Goal: Transaction & Acquisition: Purchase product/service

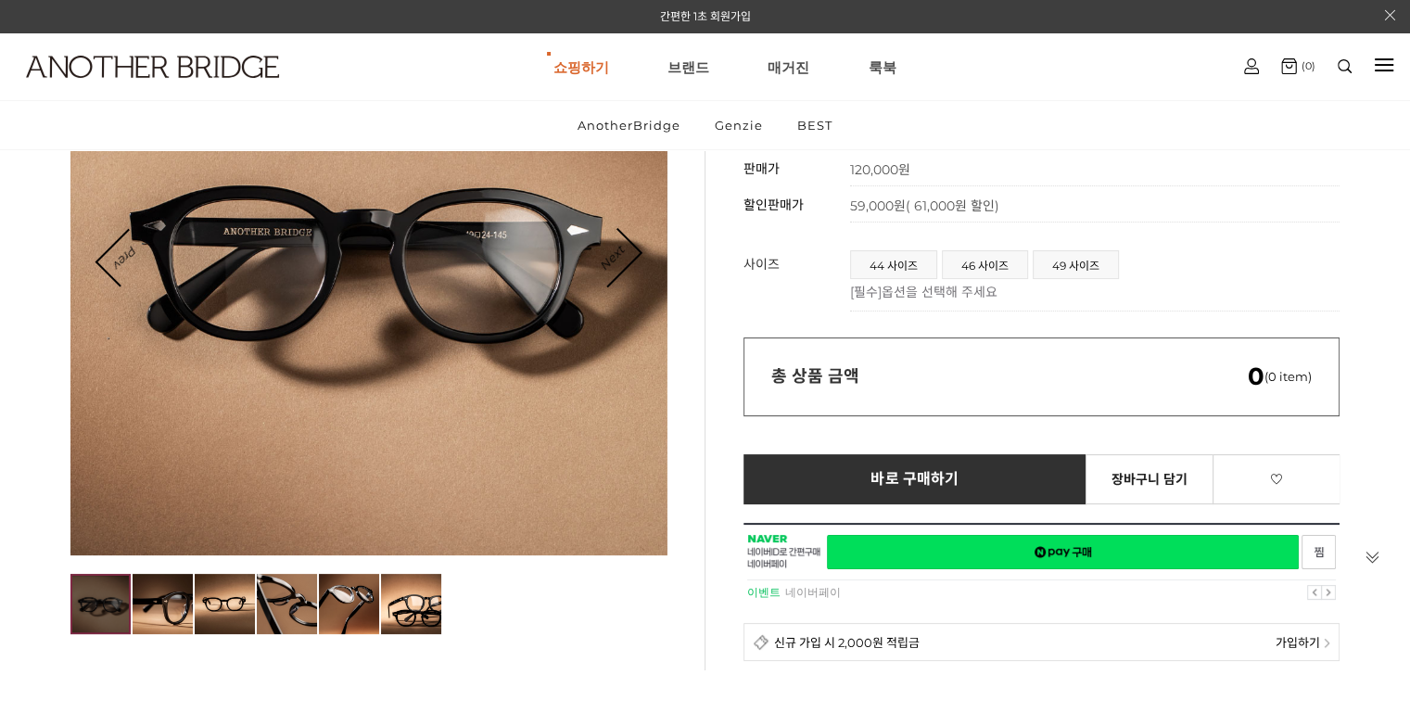
click at [641, 253] on div at bounding box center [368, 257] width 596 height 596
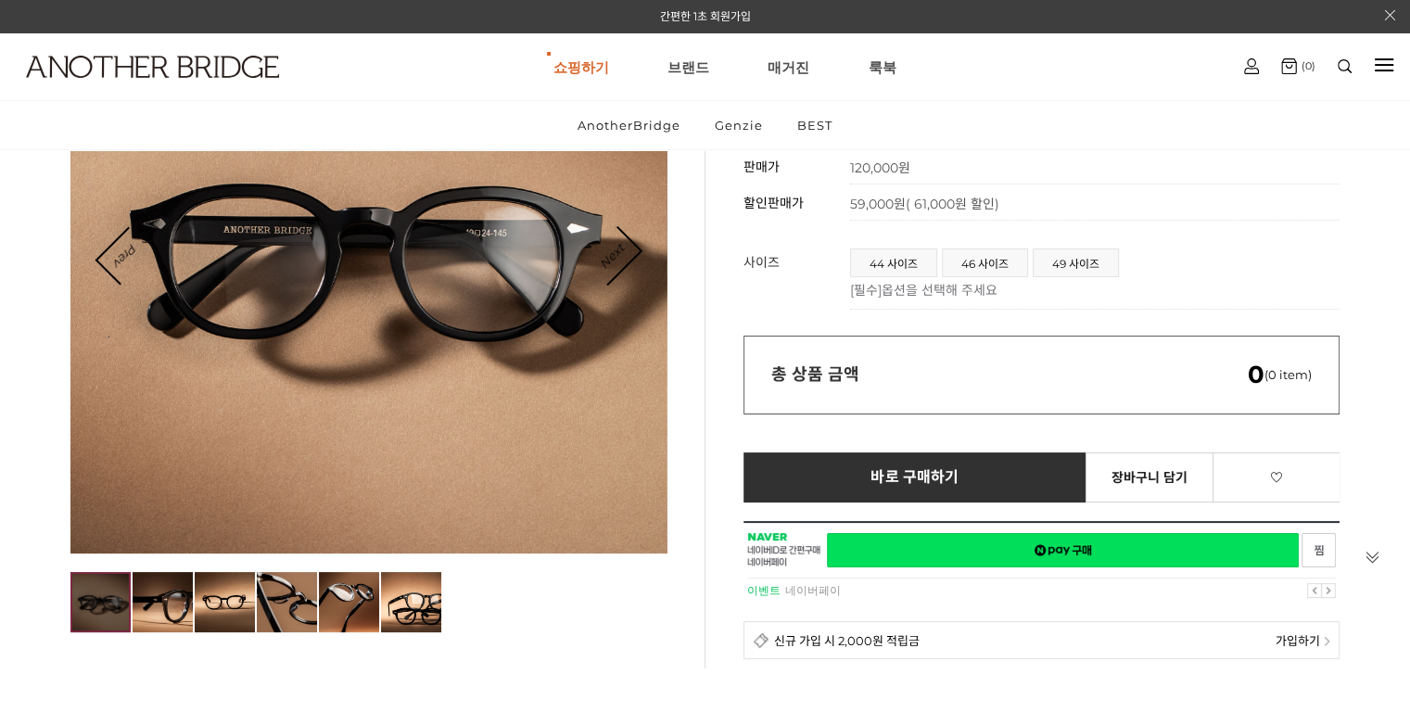
click at [641, 253] on div at bounding box center [368, 255] width 596 height 596
click at [635, 248] on link "Next" at bounding box center [611, 255] width 57 height 57
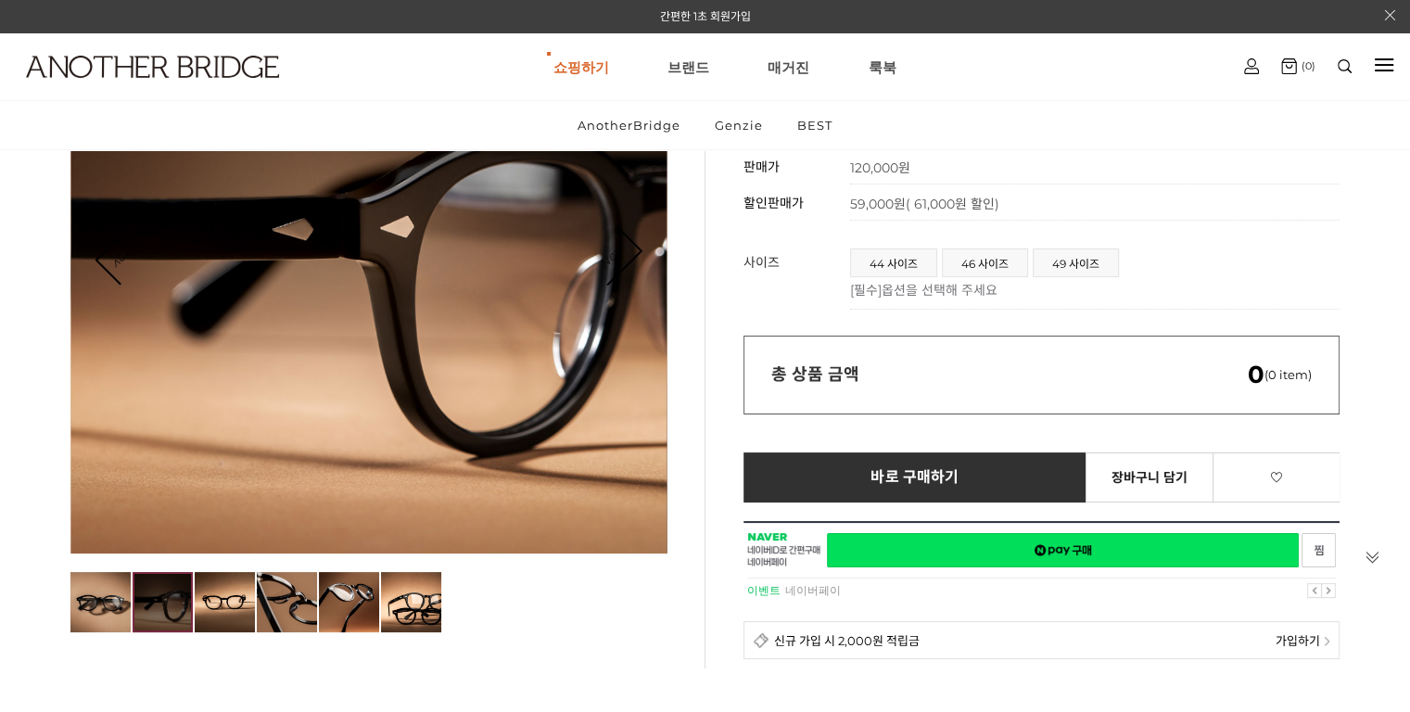
click at [635, 248] on link "Next" at bounding box center [611, 255] width 57 height 57
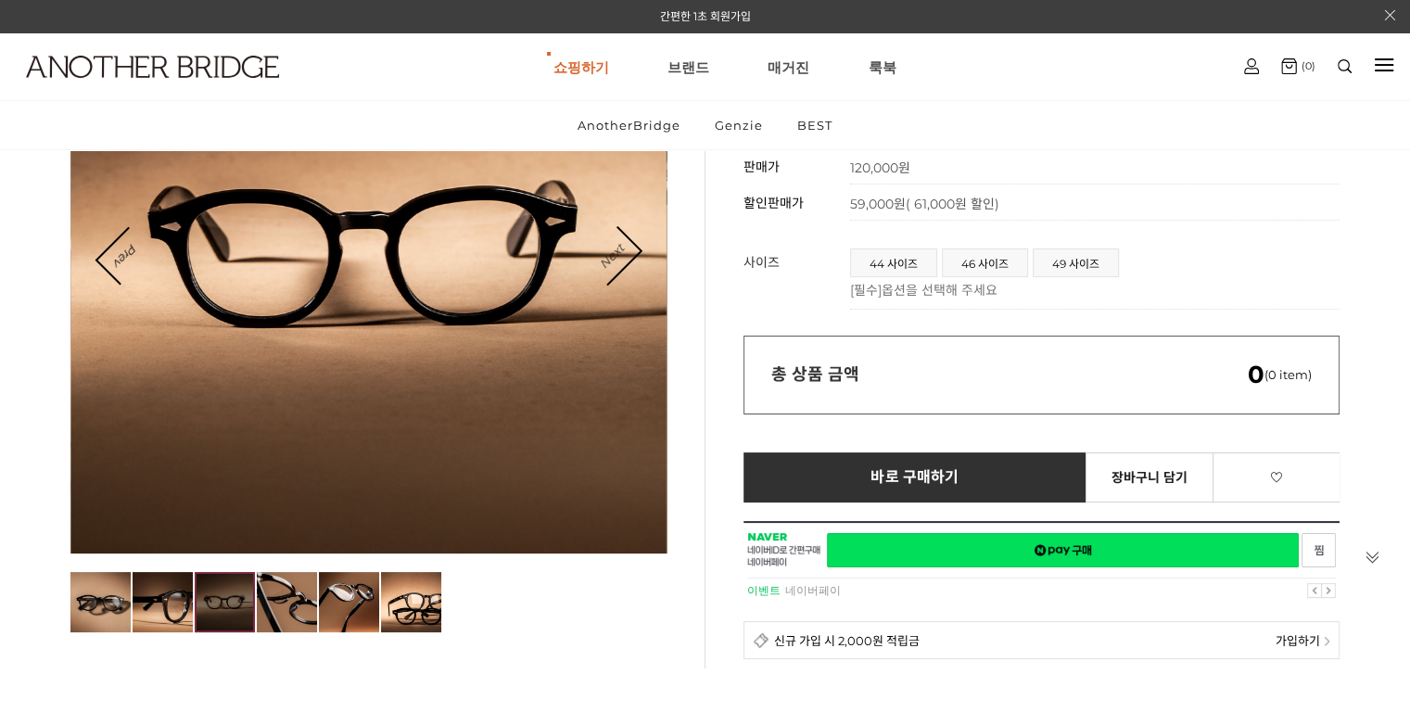
click at [635, 248] on link "Next" at bounding box center [611, 255] width 57 height 57
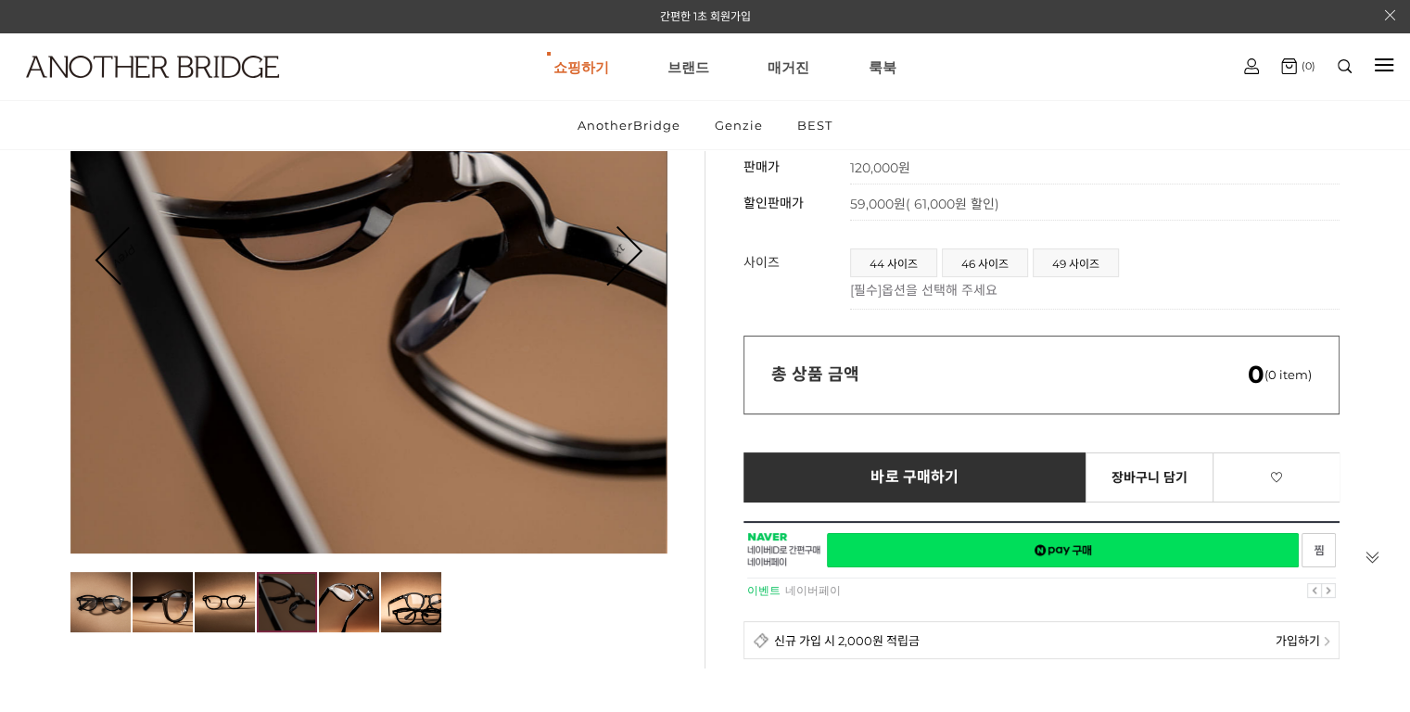
click at [635, 248] on link "Next" at bounding box center [611, 255] width 57 height 57
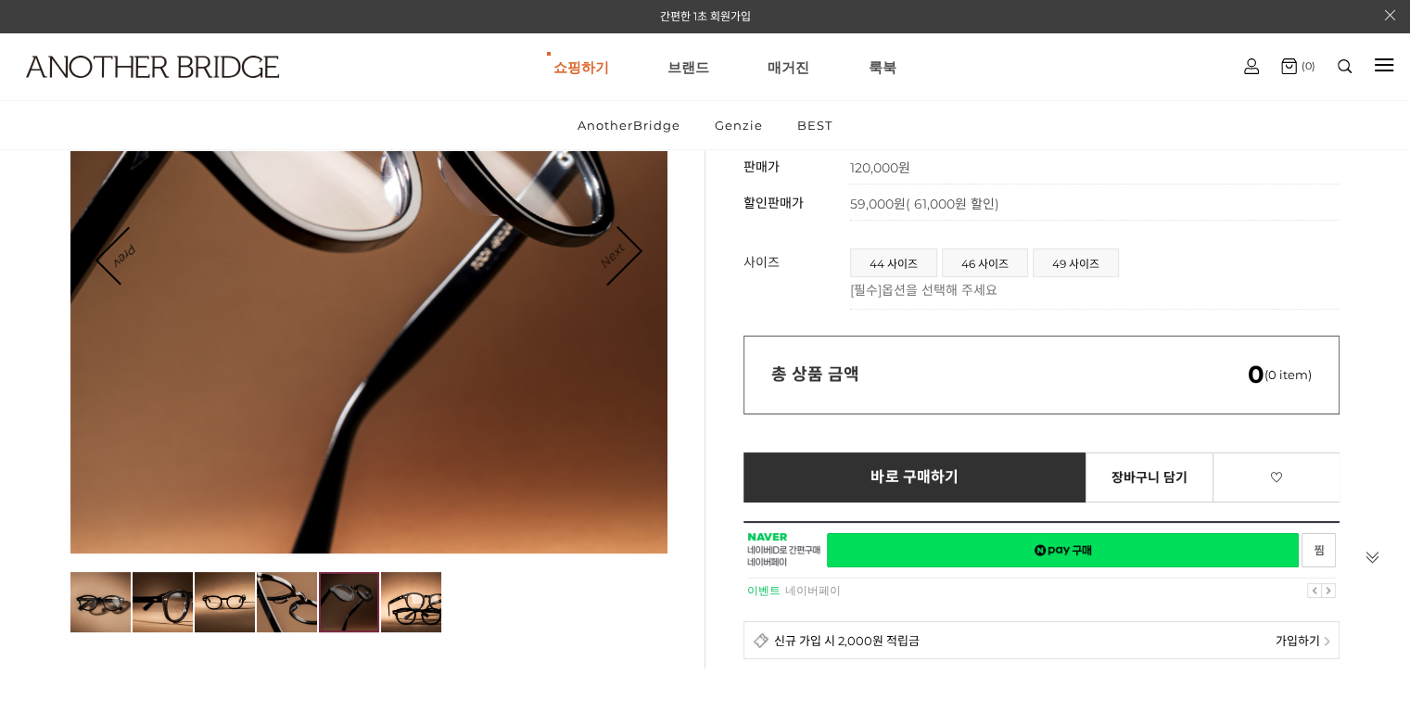
click at [635, 248] on link "Next" at bounding box center [611, 255] width 57 height 57
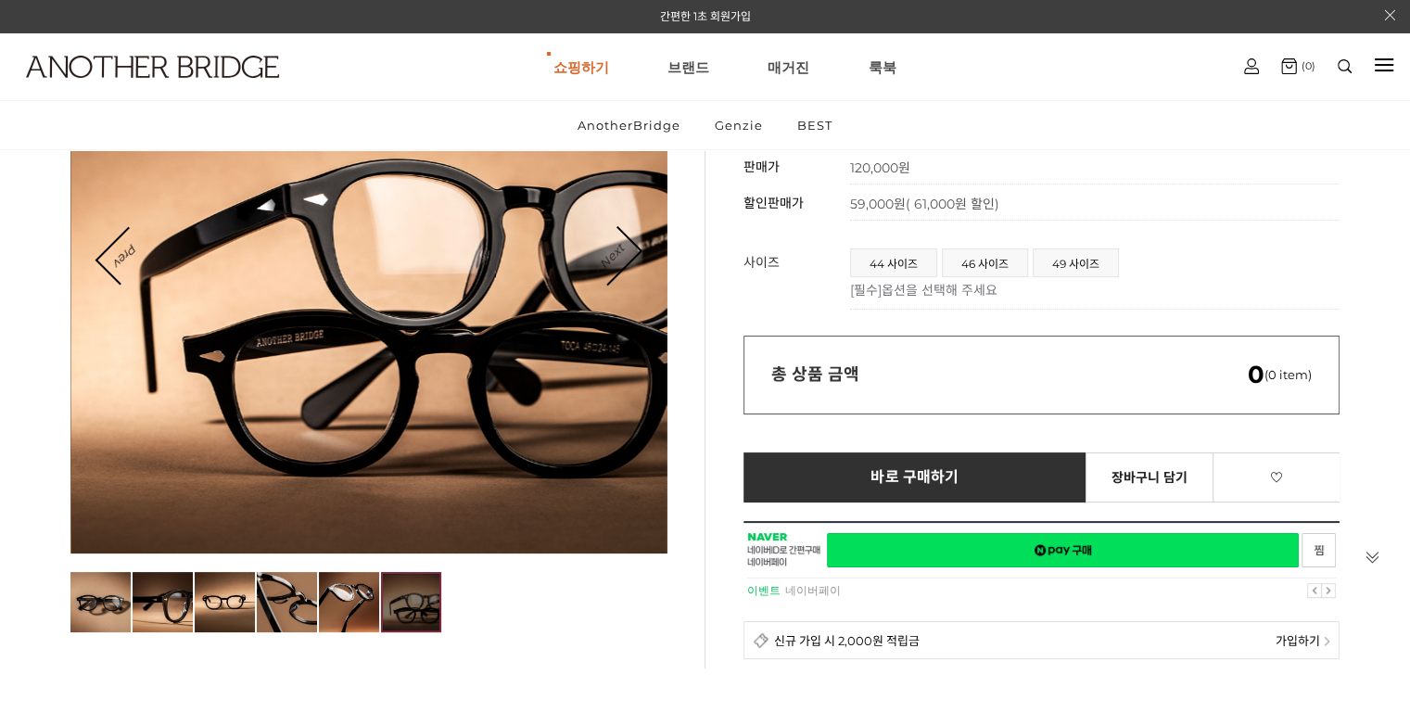
click at [635, 248] on link "Next" at bounding box center [611, 255] width 57 height 57
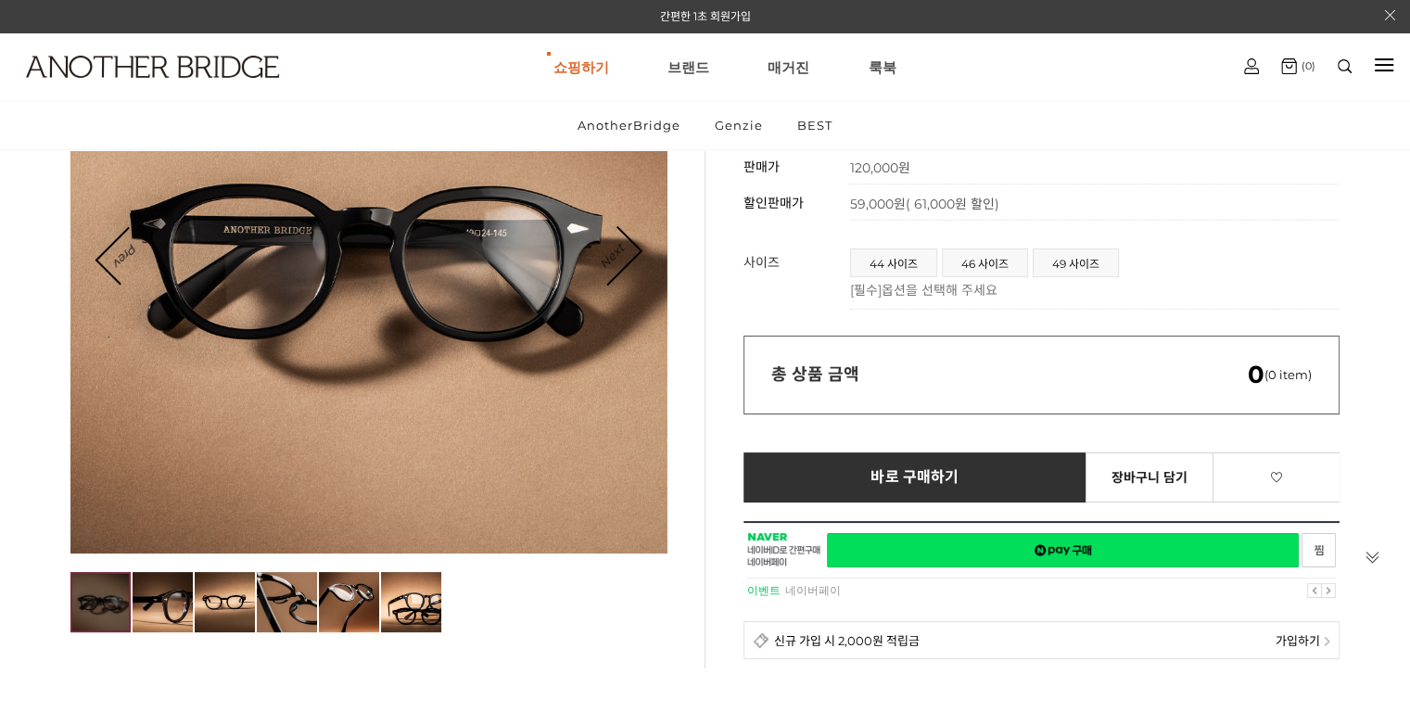
click at [635, 248] on link "Next" at bounding box center [611, 255] width 57 height 57
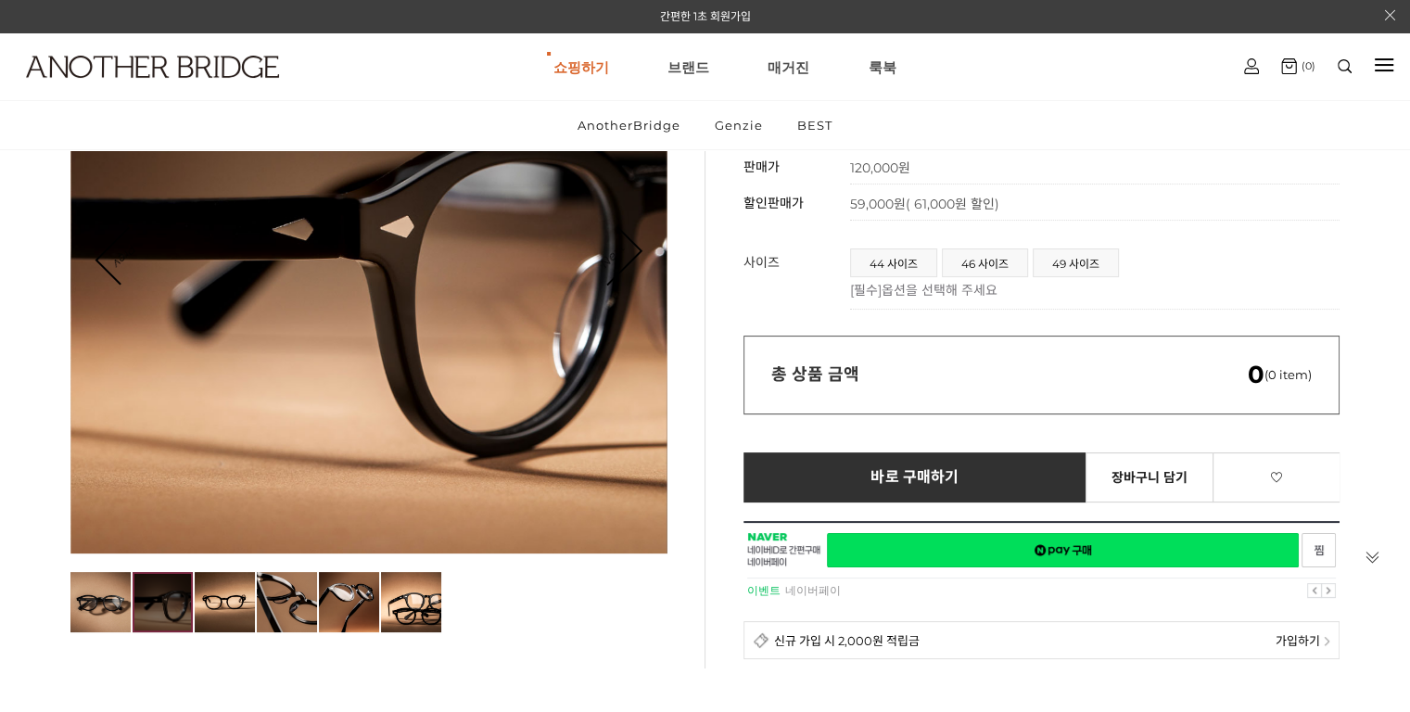
click at [635, 248] on link "Next" at bounding box center [611, 255] width 57 height 57
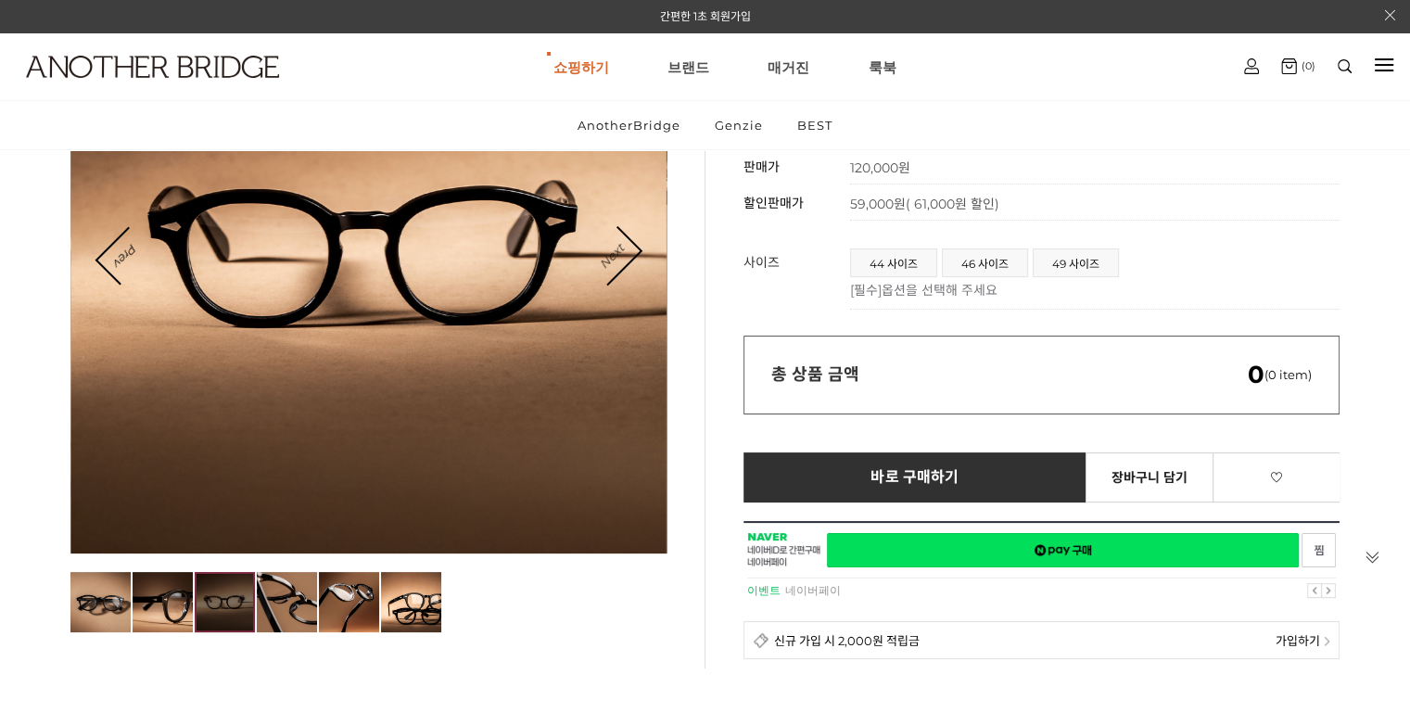
click at [635, 248] on link "Next" at bounding box center [611, 255] width 57 height 57
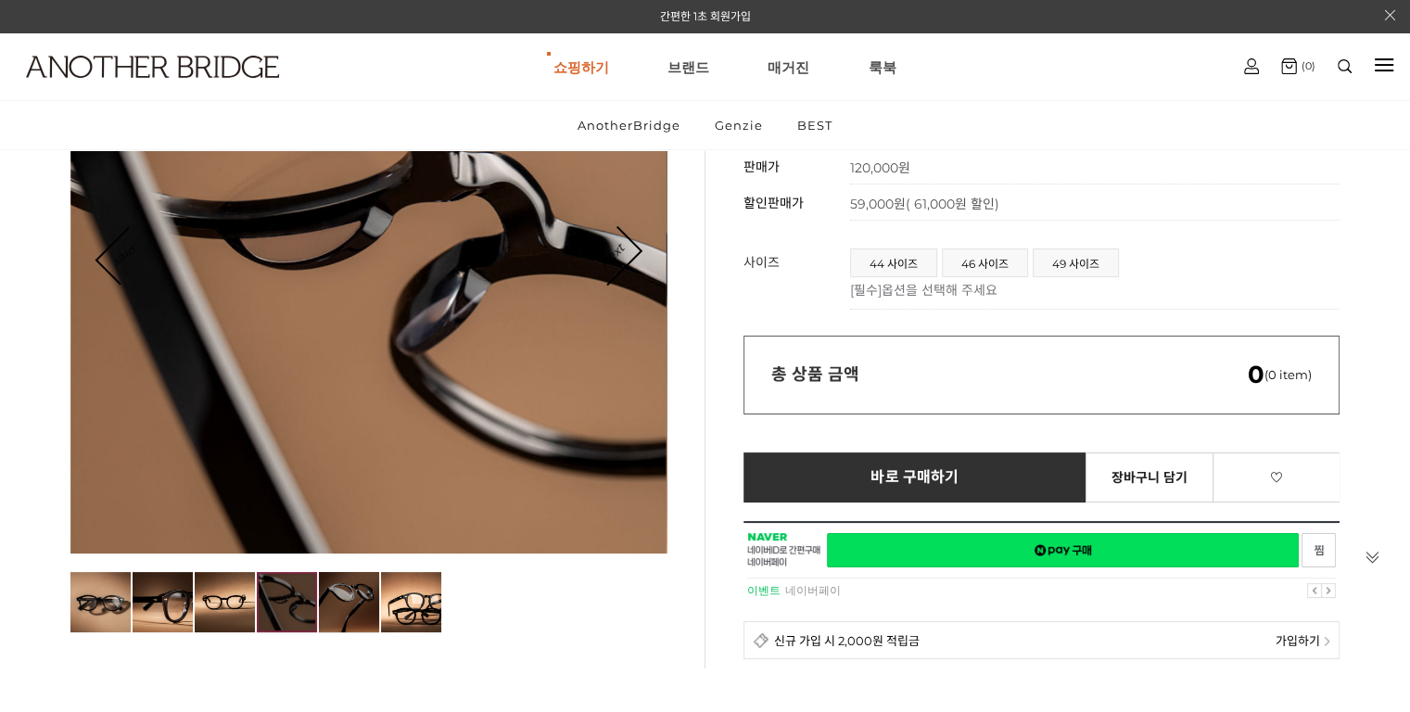
click at [366, 594] on img at bounding box center [349, 602] width 60 height 60
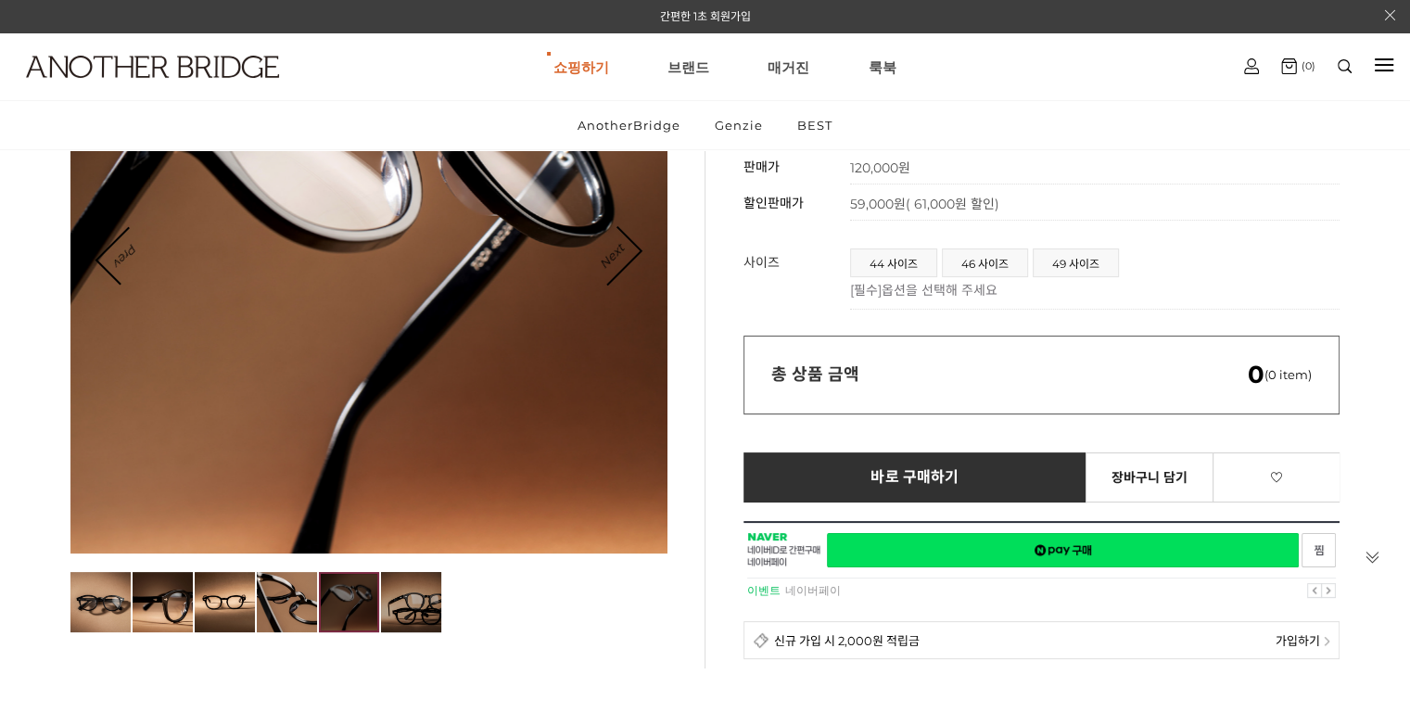
click at [423, 601] on img at bounding box center [411, 602] width 60 height 60
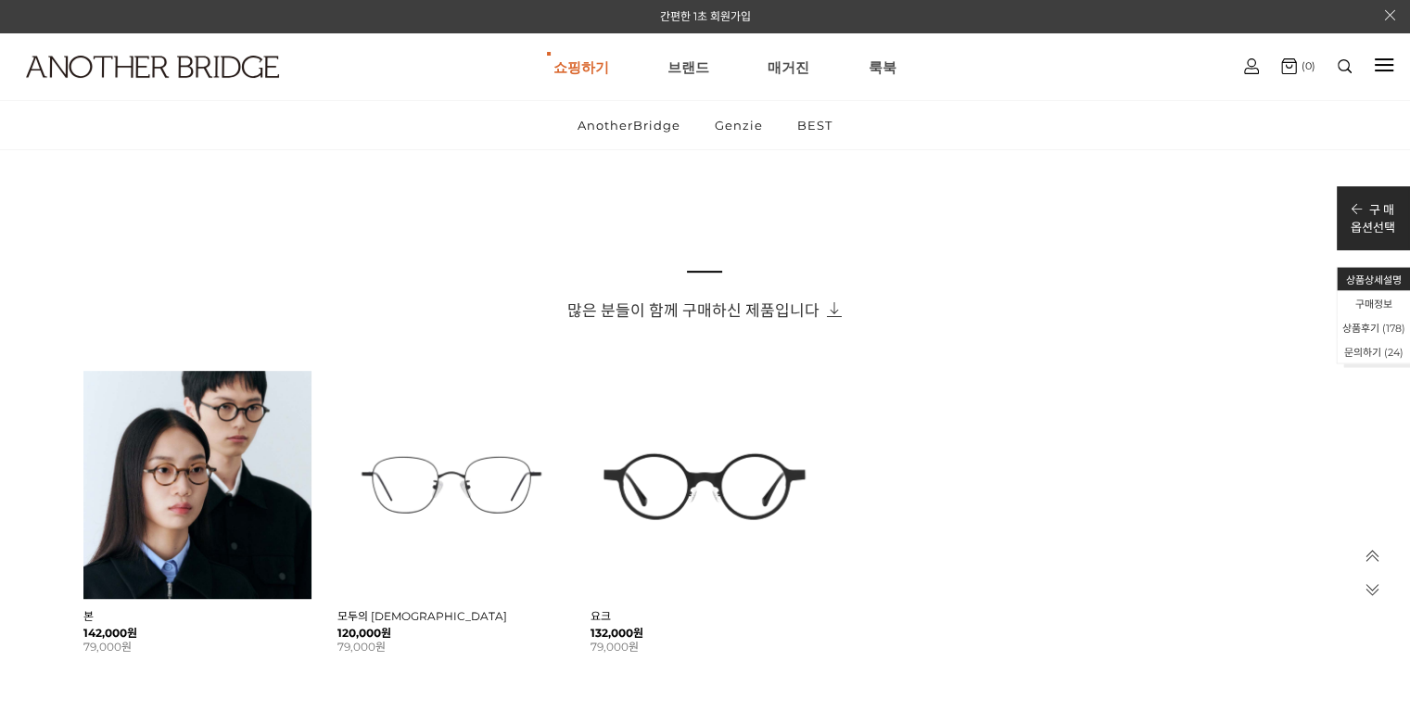
scroll to position [1019, 0]
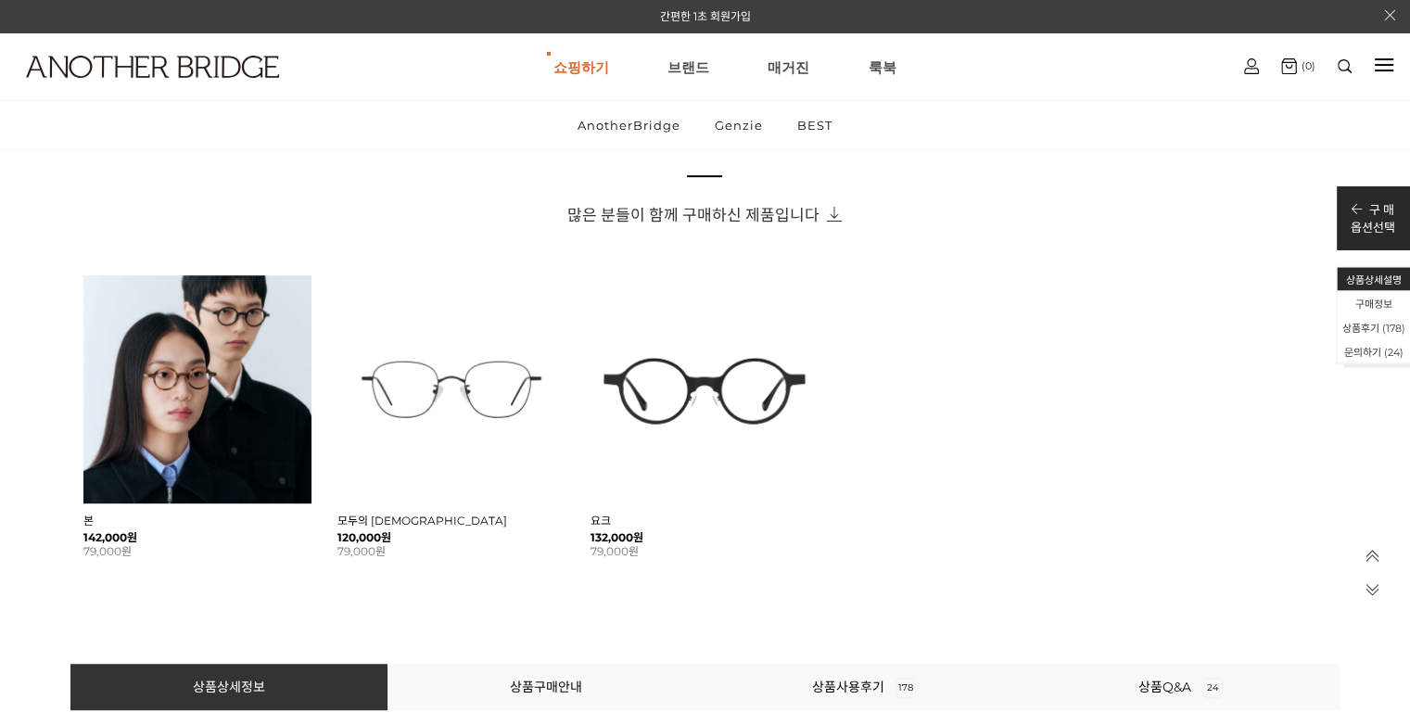
click at [833, 212] on icon at bounding box center [831, 214] width 22 height 15
click at [832, 213] on icon at bounding box center [831, 214] width 22 height 15
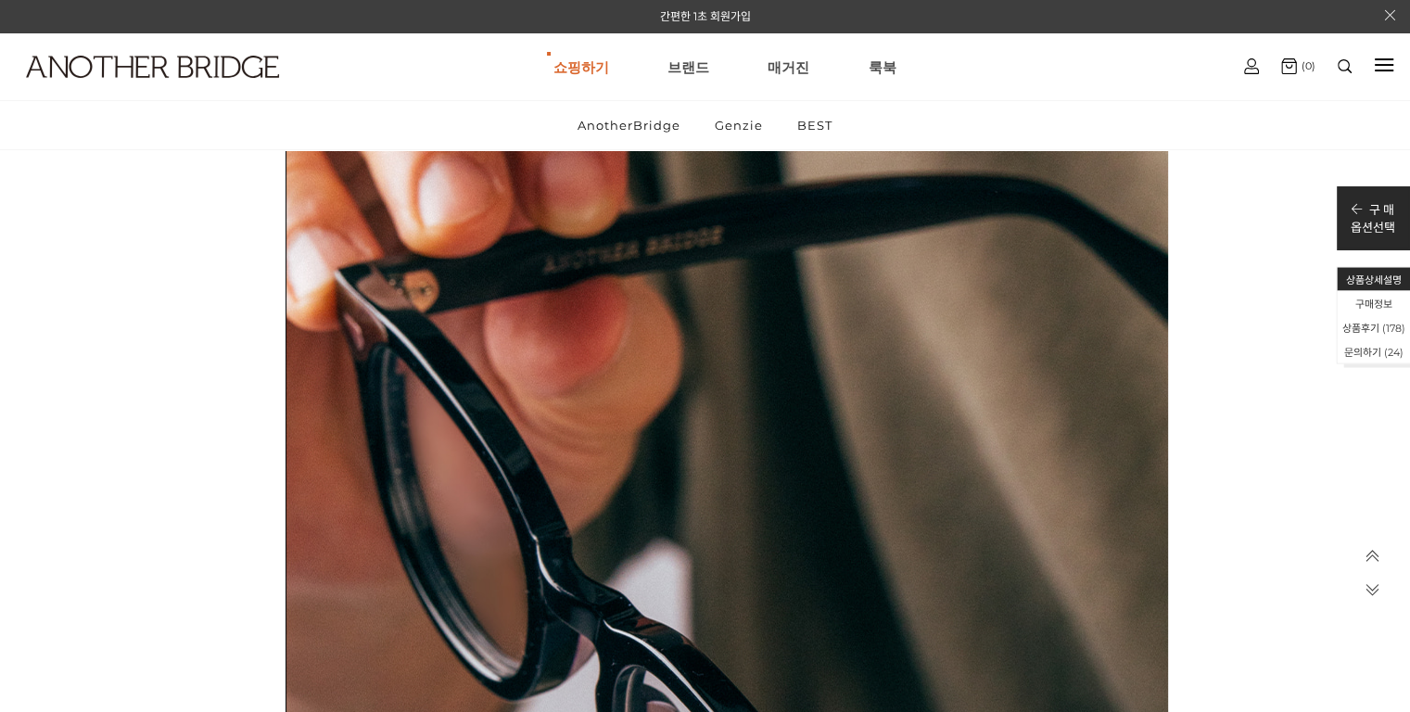
scroll to position [42828, 0]
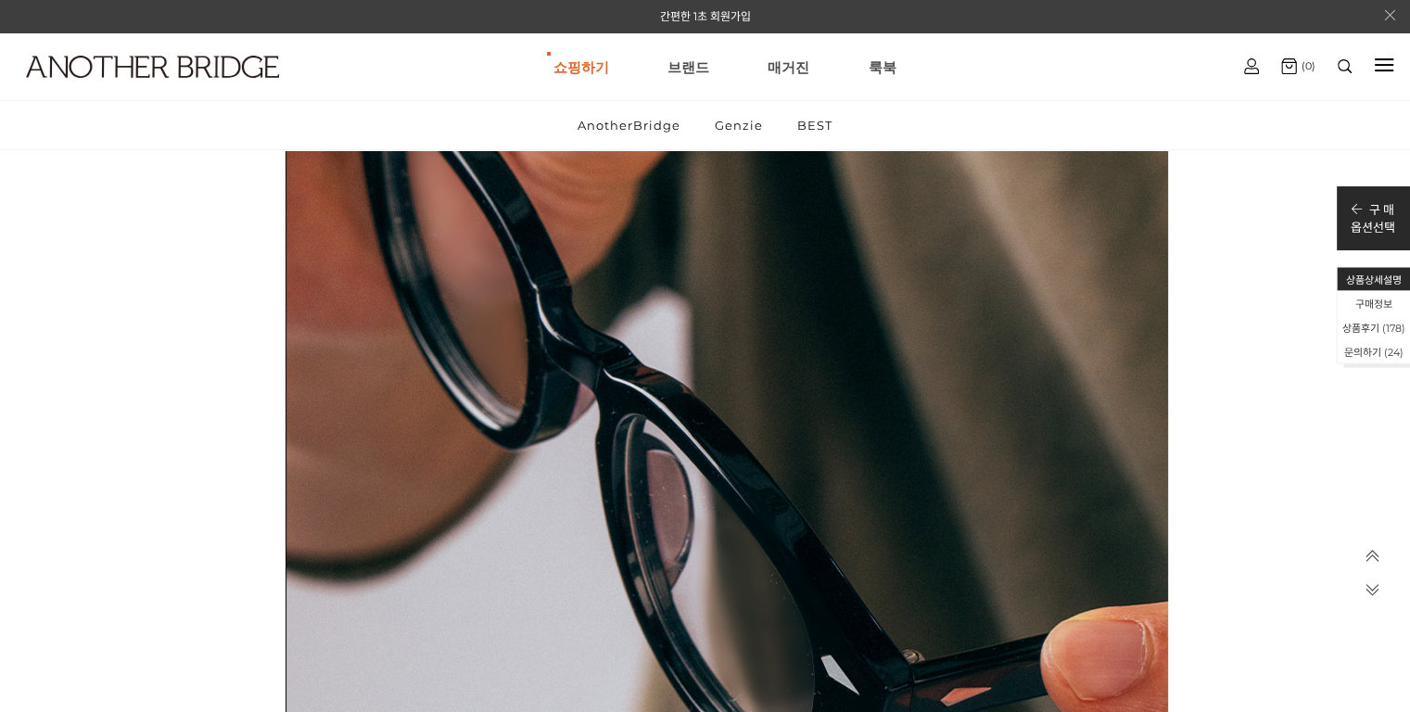
click at [1389, 14] on icon at bounding box center [1390, 15] width 12 height 12
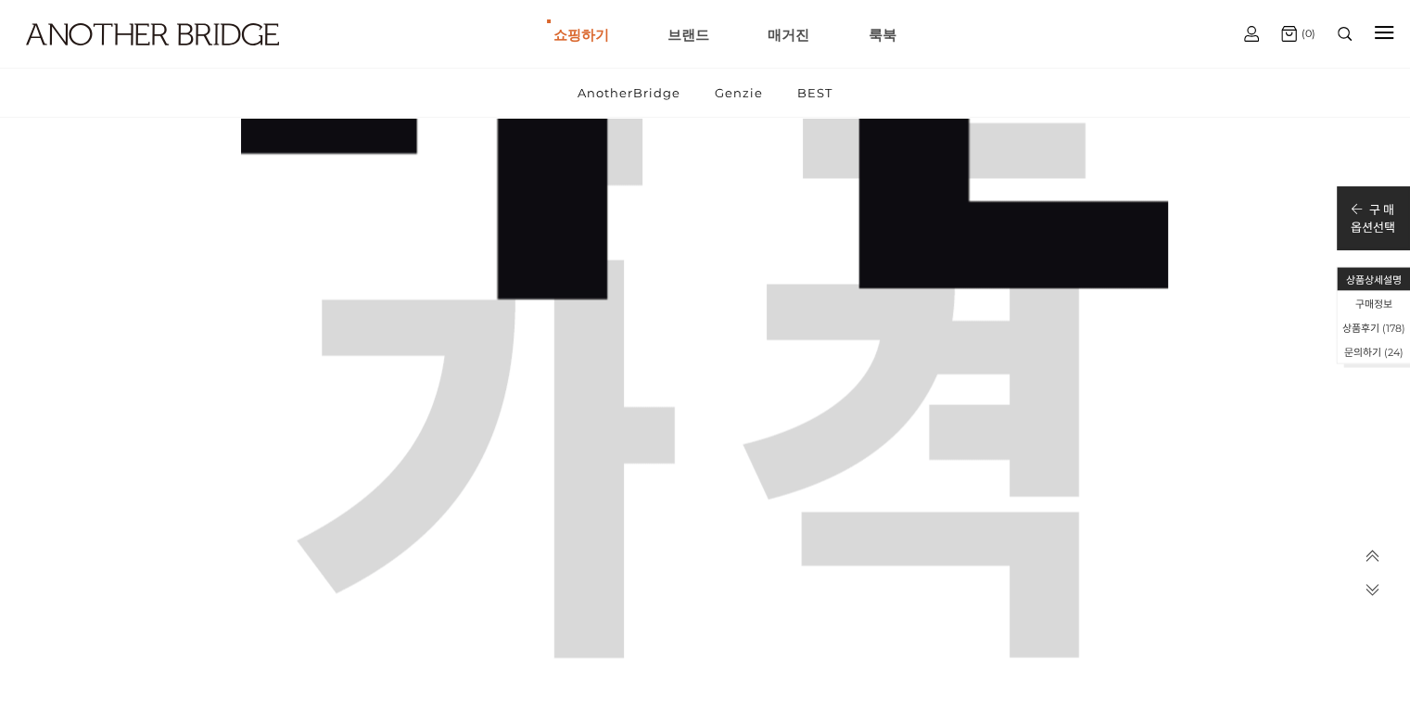
scroll to position [3337, 0]
